Goal: Information Seeking & Learning: Find specific fact

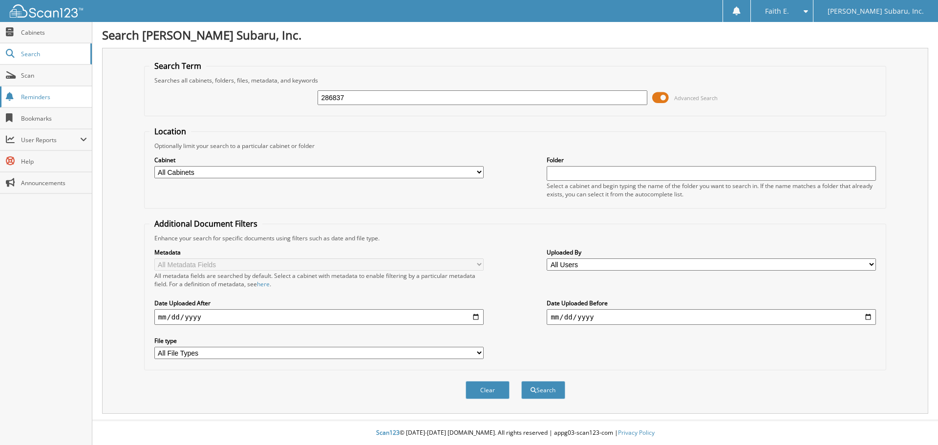
type input "286837"
click at [521, 381] on button "Search" at bounding box center [543, 390] width 44 height 18
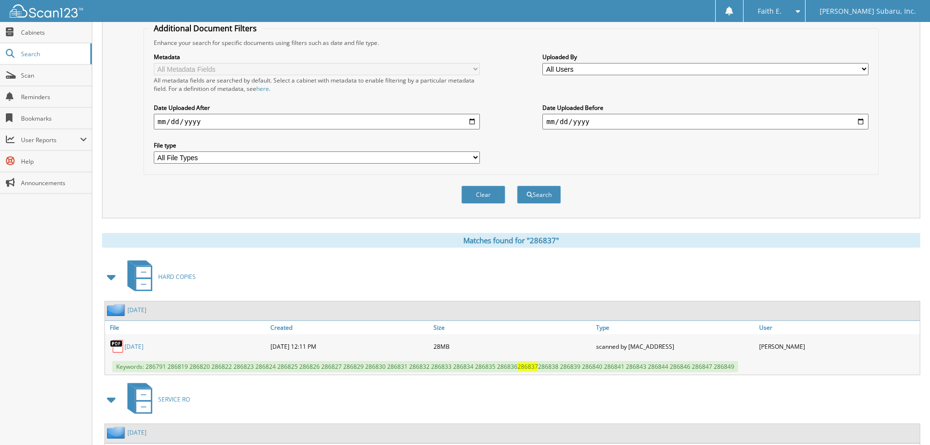
scroll to position [278, 0]
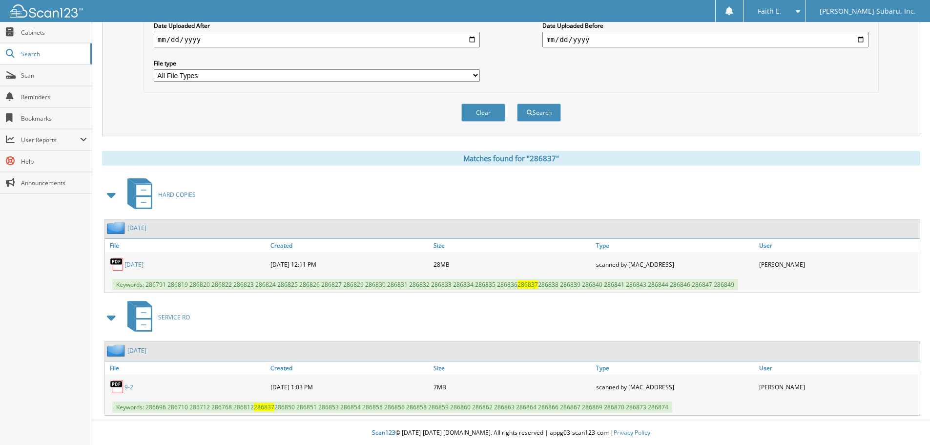
click at [138, 261] on link "[DATE]" at bounding box center [134, 264] width 19 height 8
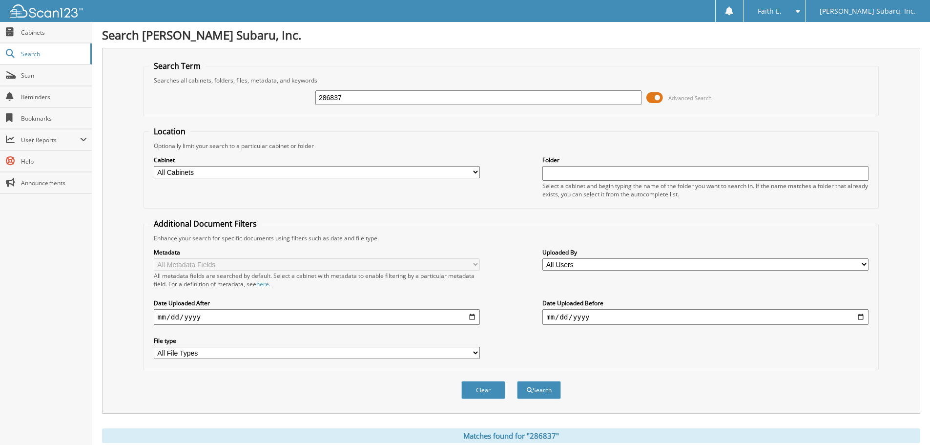
click at [394, 98] on input "286837" at bounding box center [478, 97] width 326 height 15
type input "287143"
click at [517, 381] on button "Search" at bounding box center [539, 390] width 44 height 18
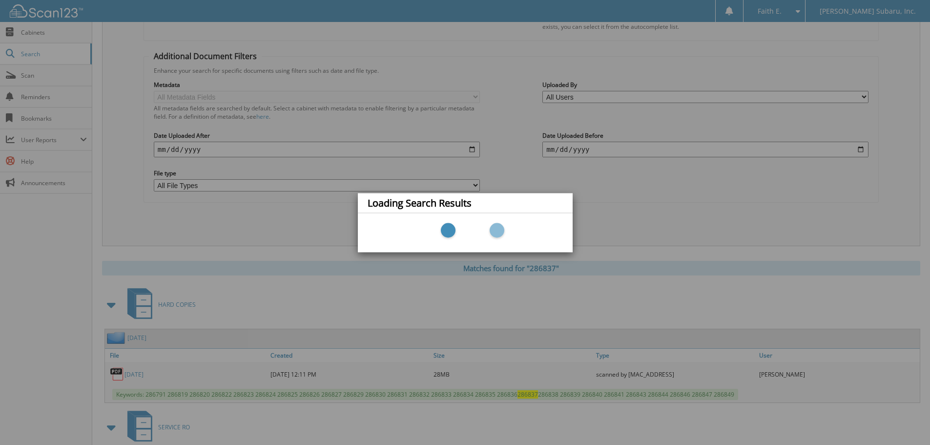
scroll to position [278, 0]
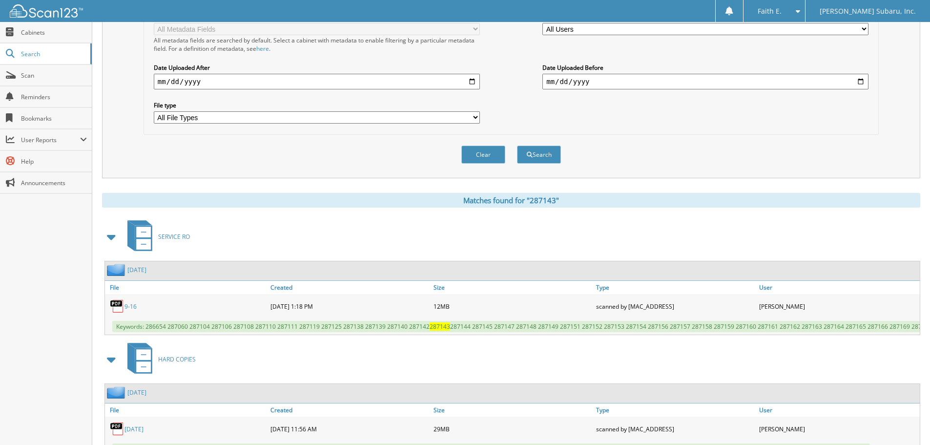
scroll to position [285, 0]
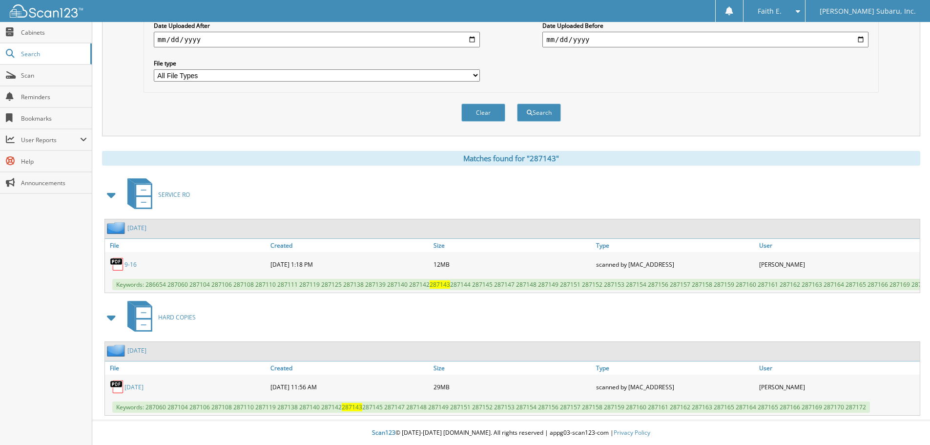
click at [128, 260] on link "9-16" at bounding box center [131, 264] width 12 height 8
click at [136, 391] on link "09-16-25" at bounding box center [134, 387] width 19 height 8
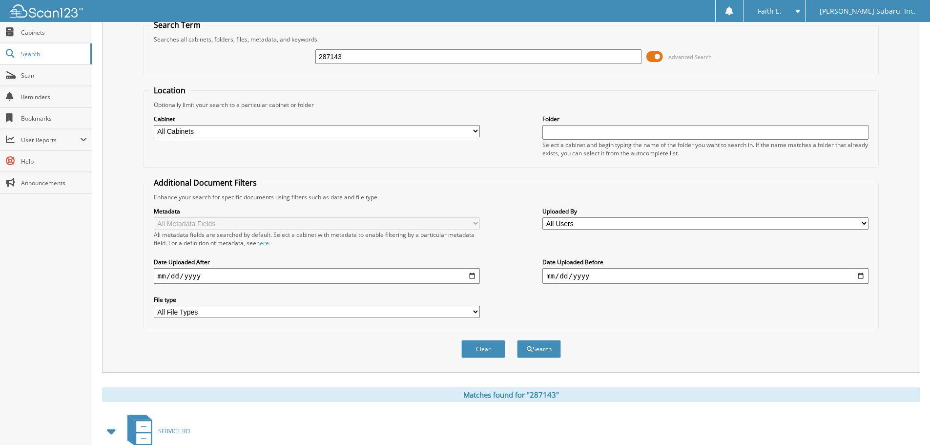
drag, startPoint x: 363, startPoint y: 47, endPoint x: 355, endPoint y: 55, distance: 11.8
click at [355, 55] on div "287143 Advanced Search" at bounding box center [511, 56] width 725 height 26
drag, startPoint x: 350, startPoint y: 58, endPoint x: 269, endPoint y: 63, distance: 81.2
click at [274, 63] on div "287143 Advanced Search" at bounding box center [511, 56] width 725 height 26
type input "286707"
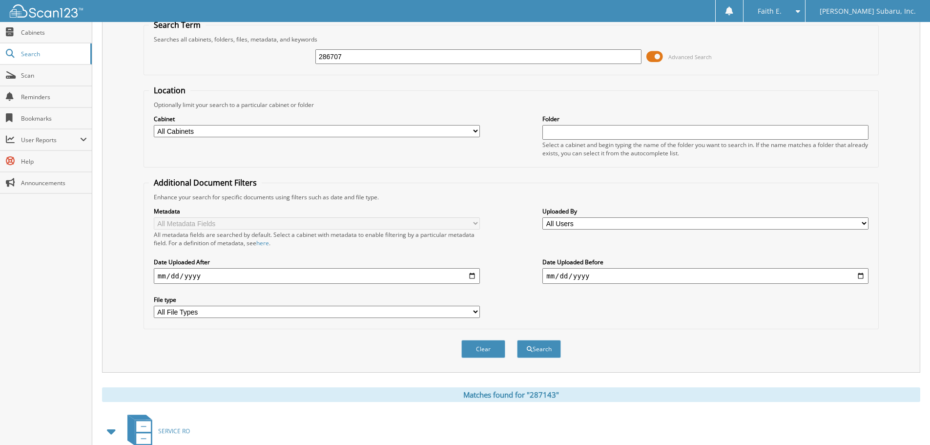
click at [517, 340] on button "Search" at bounding box center [539, 349] width 44 height 18
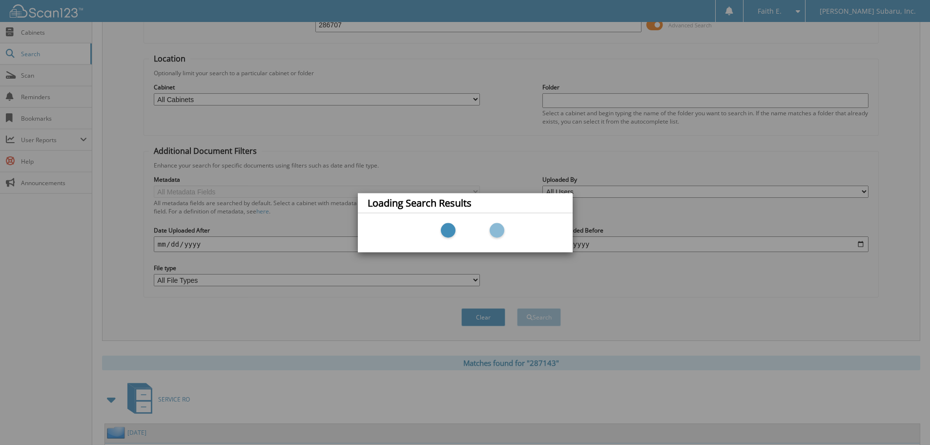
scroll to position [90, 0]
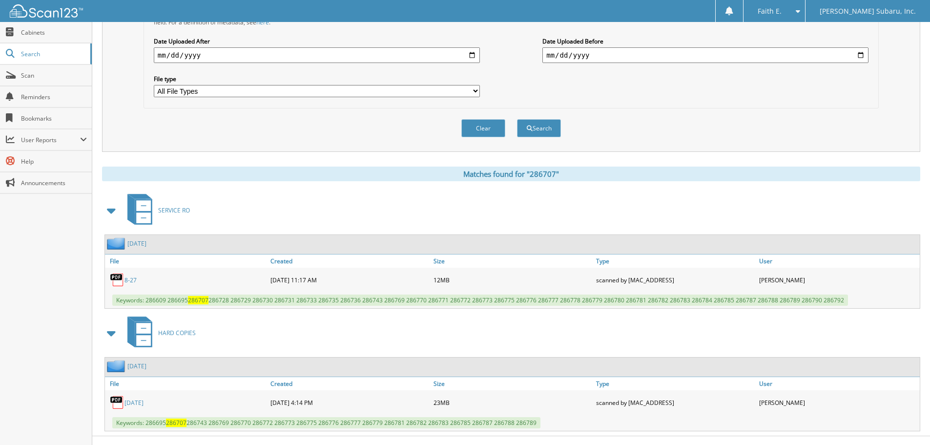
scroll to position [278, 0]
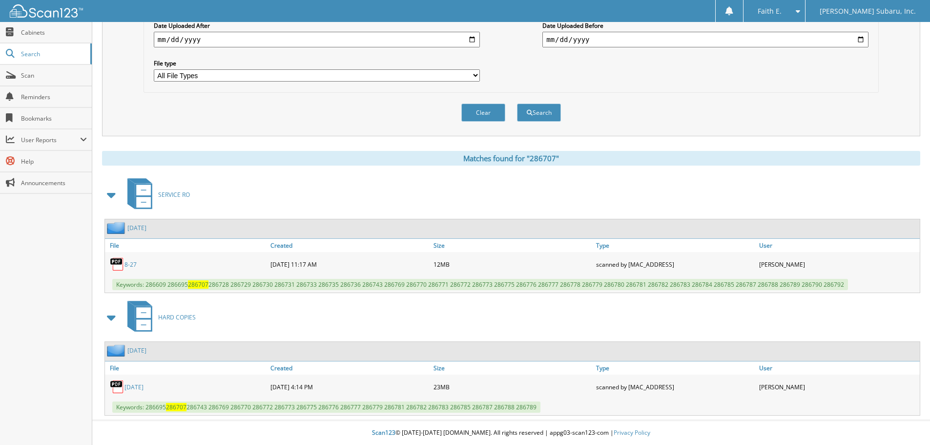
click at [127, 263] on link "8-27" at bounding box center [131, 264] width 12 height 8
click at [140, 389] on link "08-27-25" at bounding box center [134, 387] width 19 height 8
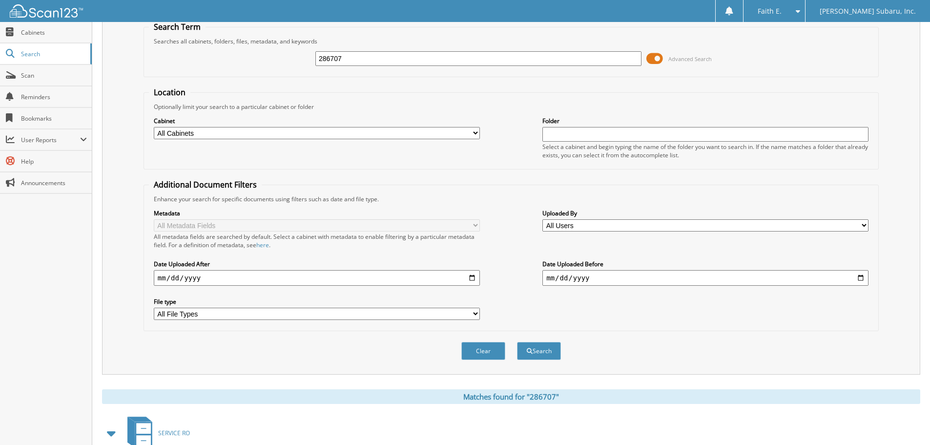
scroll to position [0, 0]
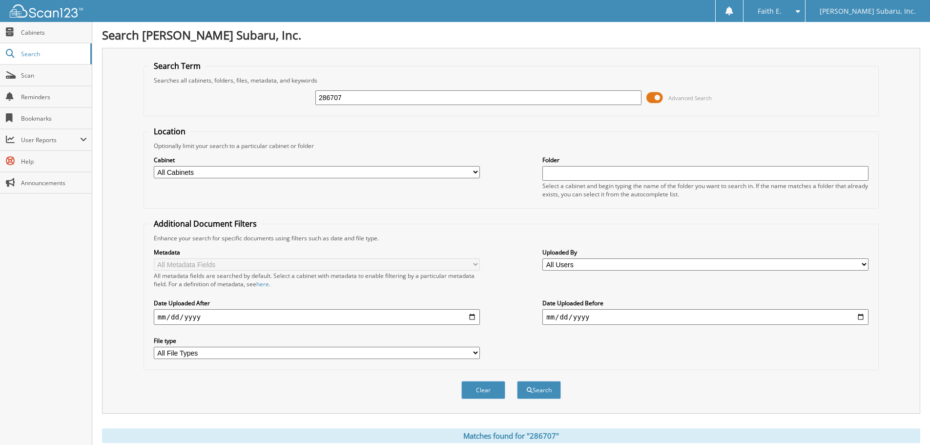
drag, startPoint x: 395, startPoint y: 93, endPoint x: 274, endPoint y: 95, distance: 121.1
click at [280, 93] on div "286707 Advanced Search" at bounding box center [511, 97] width 725 height 26
type input "284741"
click at [517, 381] on button "Search" at bounding box center [539, 390] width 44 height 18
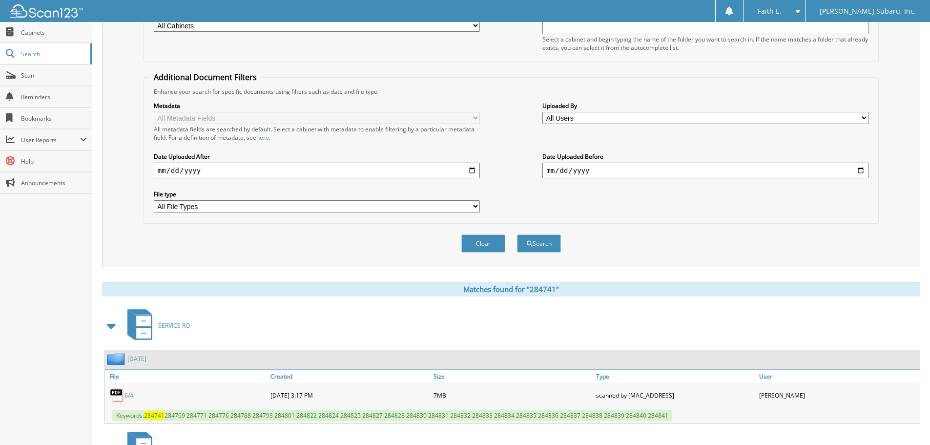
scroll to position [278, 0]
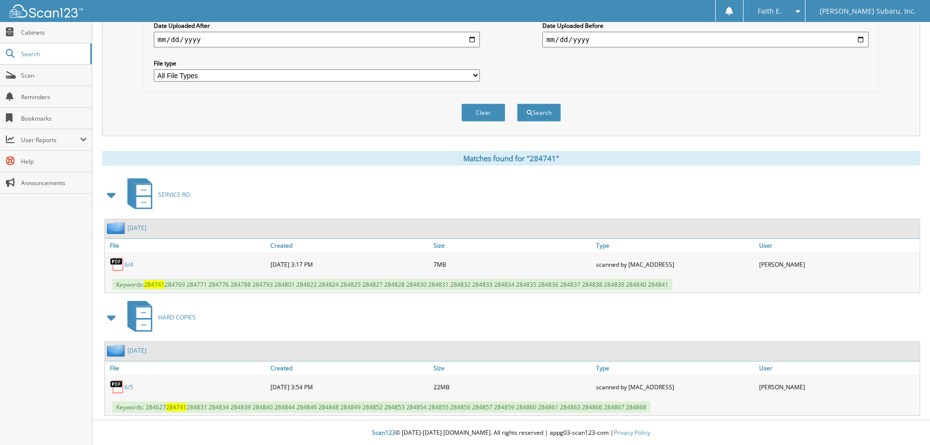
click at [129, 386] on link "6/5" at bounding box center [129, 387] width 9 height 8
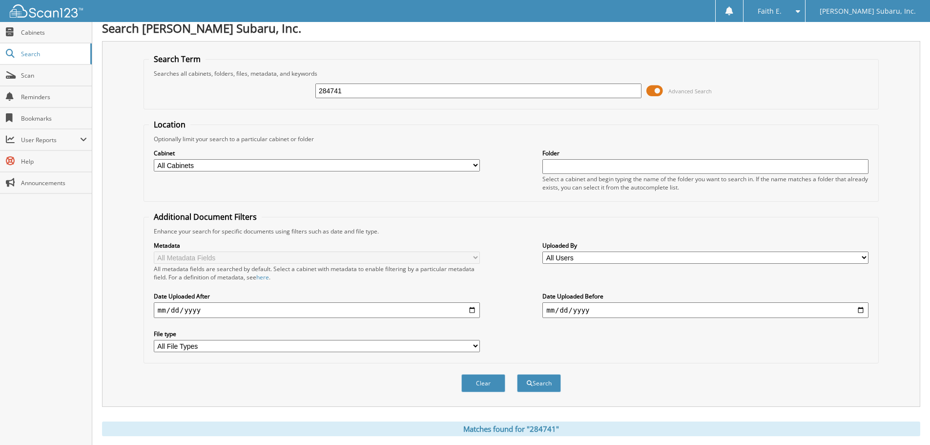
scroll to position [0, 0]
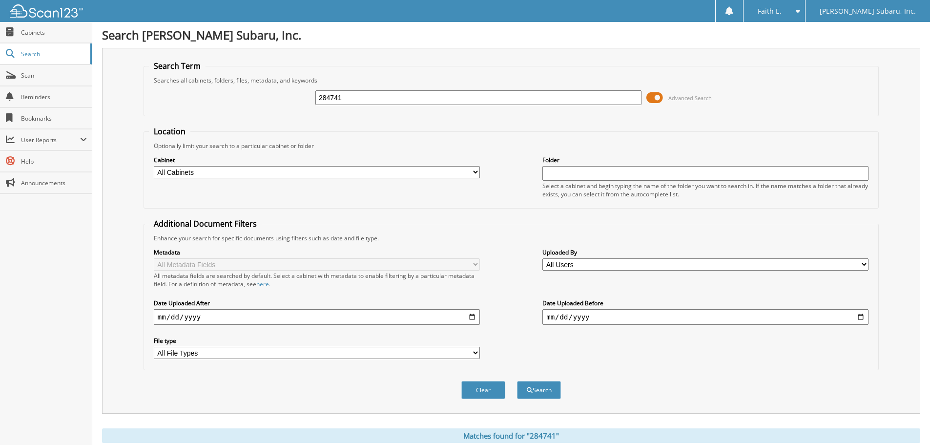
click at [429, 101] on input "284741" at bounding box center [478, 97] width 326 height 15
type input "286041"
click at [517, 381] on button "Search" at bounding box center [539, 390] width 44 height 18
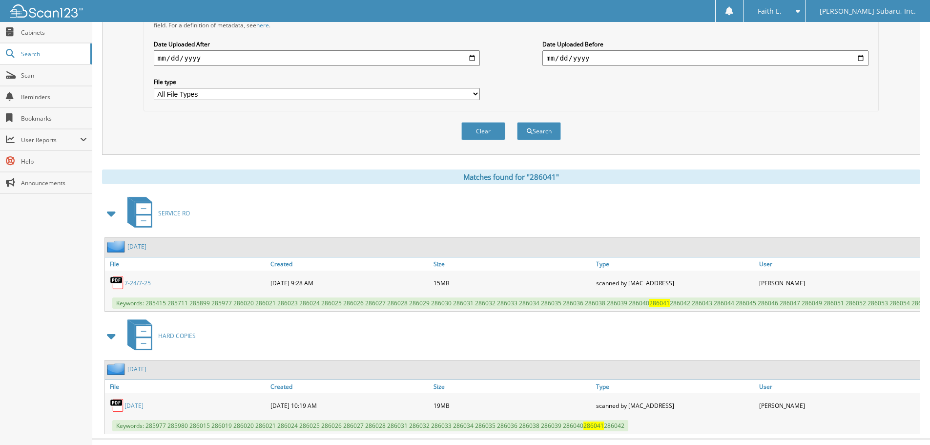
scroll to position [285, 0]
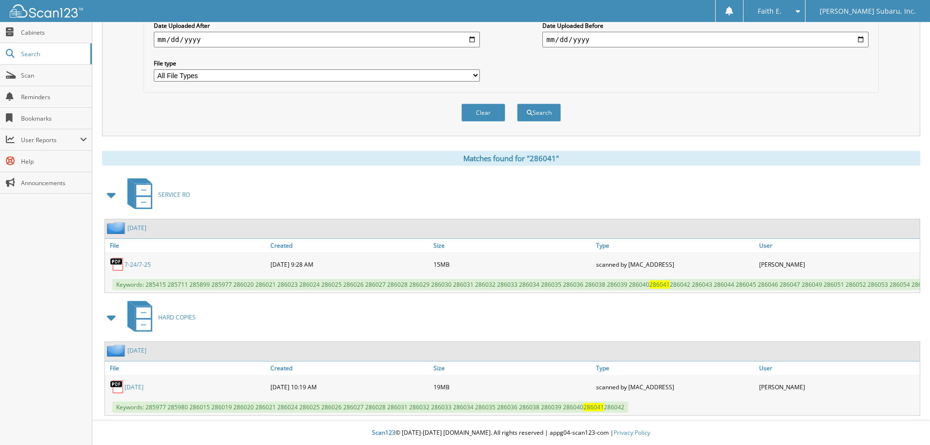
click at [137, 391] on link "[DATE]" at bounding box center [134, 387] width 19 height 8
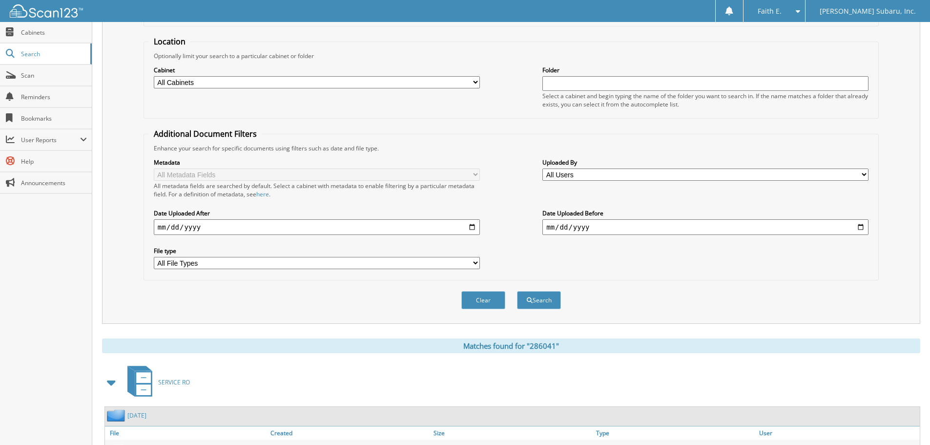
scroll to position [0, 0]
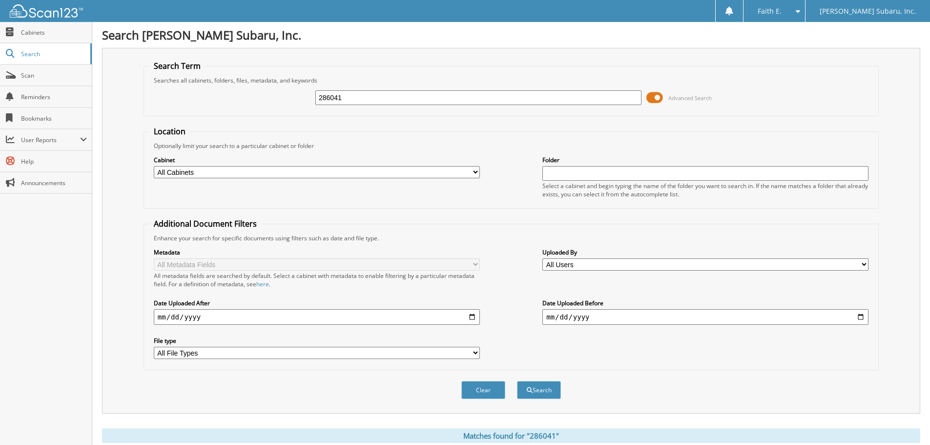
click at [407, 98] on input "286041" at bounding box center [478, 97] width 326 height 15
type input "286054"
click at [517, 381] on button "Search" at bounding box center [539, 390] width 44 height 18
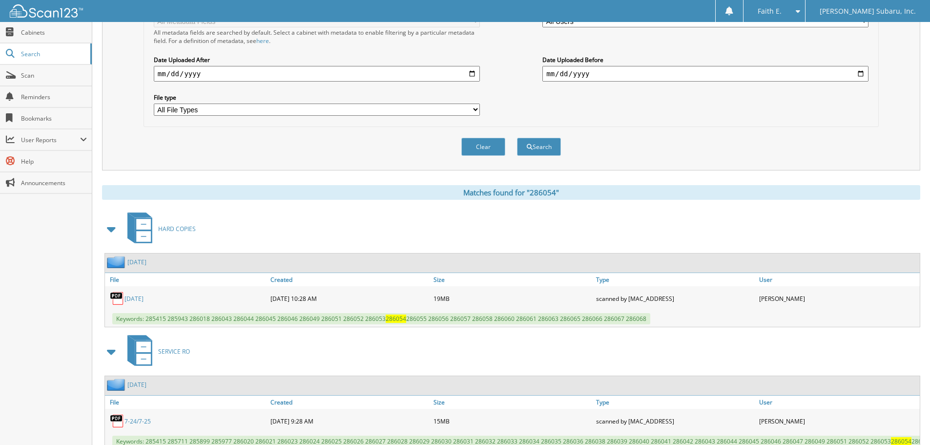
scroll to position [285, 0]
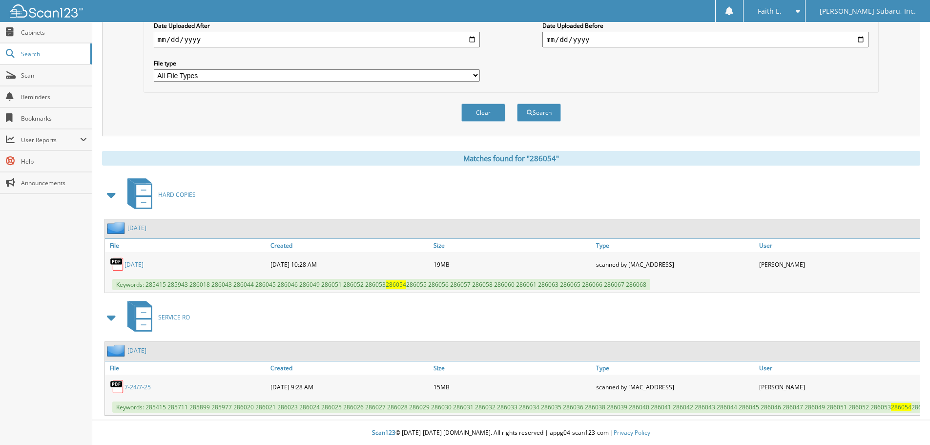
click at [141, 383] on link "7-24/7-25" at bounding box center [138, 387] width 26 height 8
click at [141, 260] on link "[DATE]" at bounding box center [134, 264] width 19 height 8
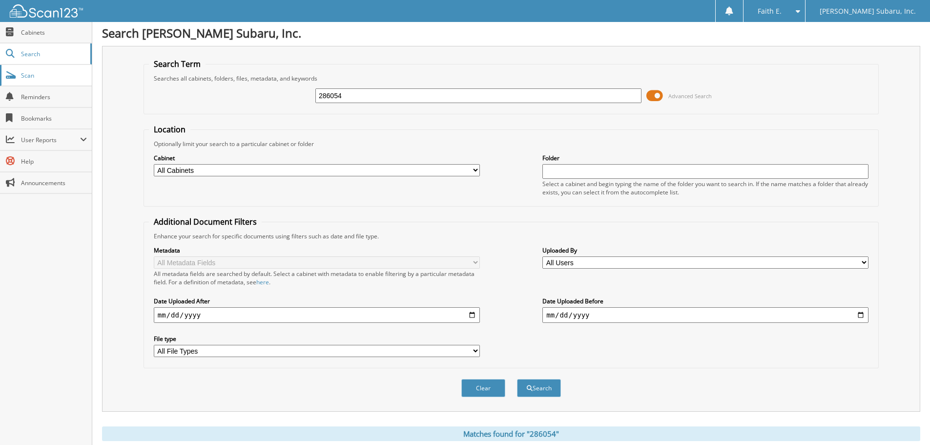
scroll to position [0, 0]
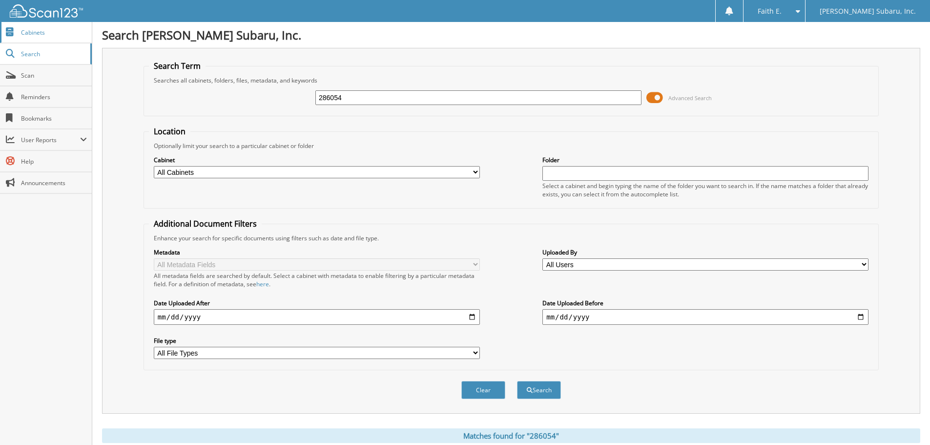
click at [50, 26] on link "Cabinets" at bounding box center [46, 32] width 92 height 21
